Goal: Information Seeking & Learning: Learn about a topic

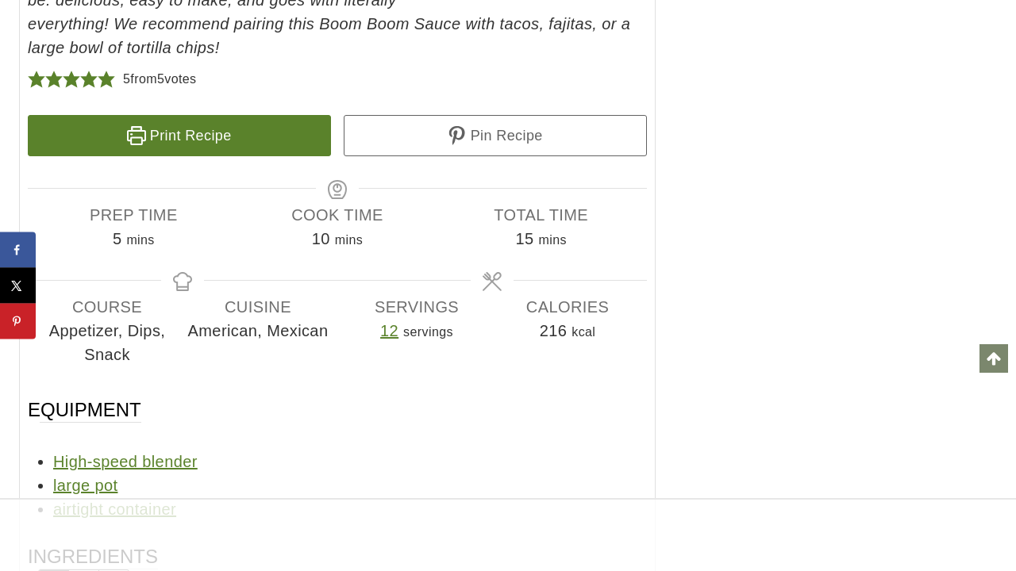
scroll to position [12690, 0]
